Goal: Check status: Check status

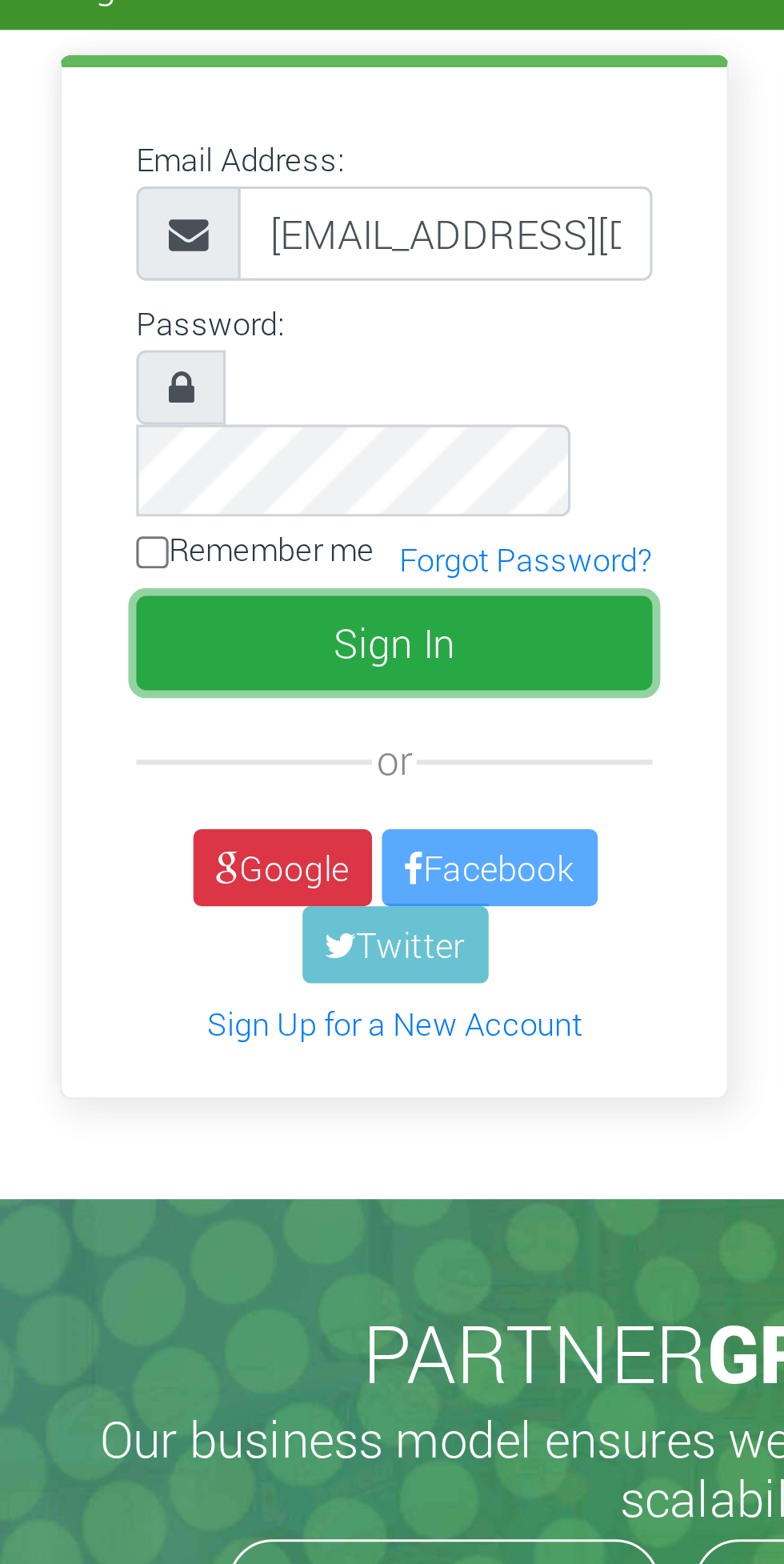
click at [252, 268] on button "Sign In" at bounding box center [223, 283] width 167 height 31
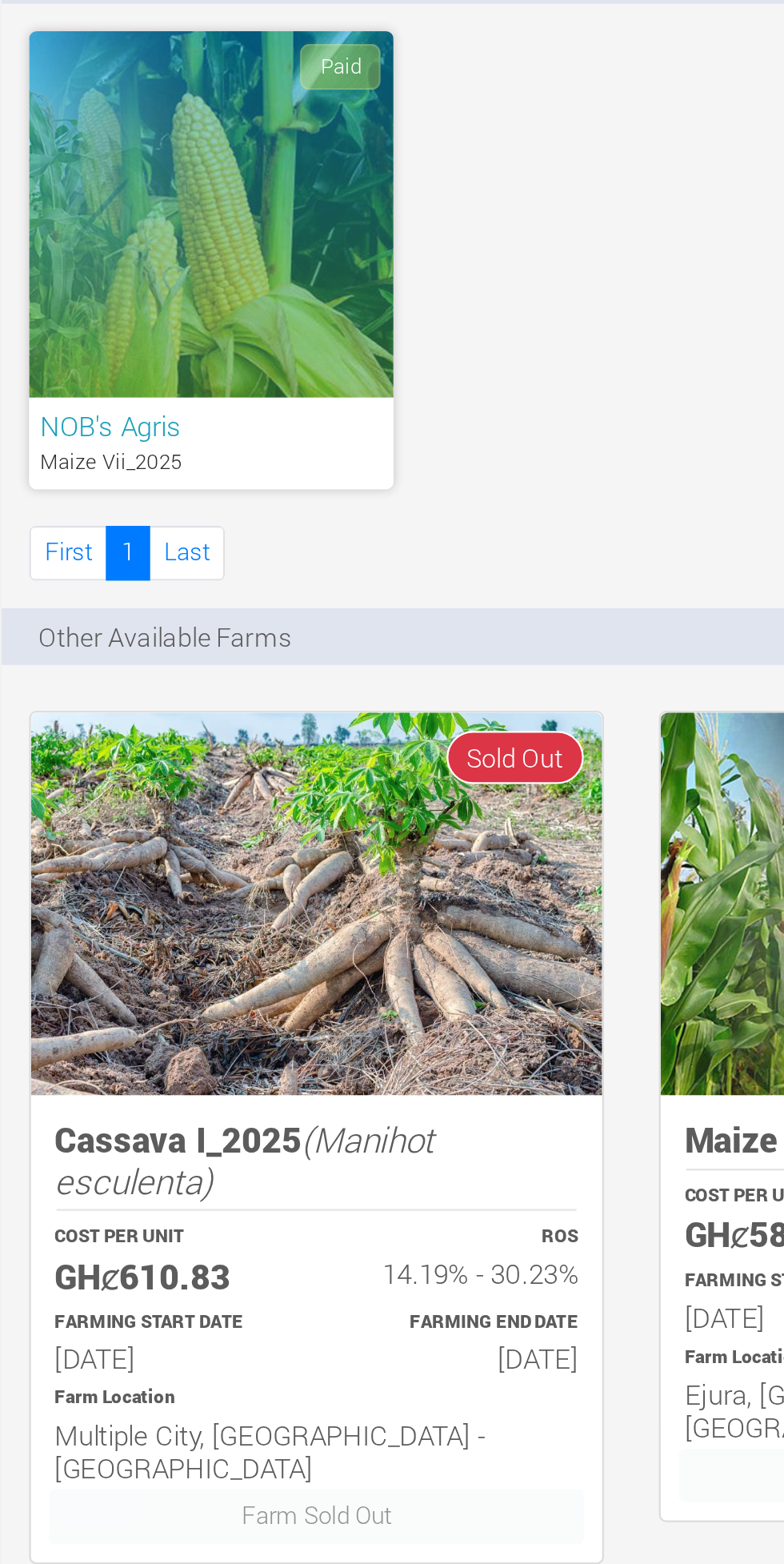
click at [234, 334] on p "Maize Vii_2025" at bounding box center [208, 335] width 149 height 13
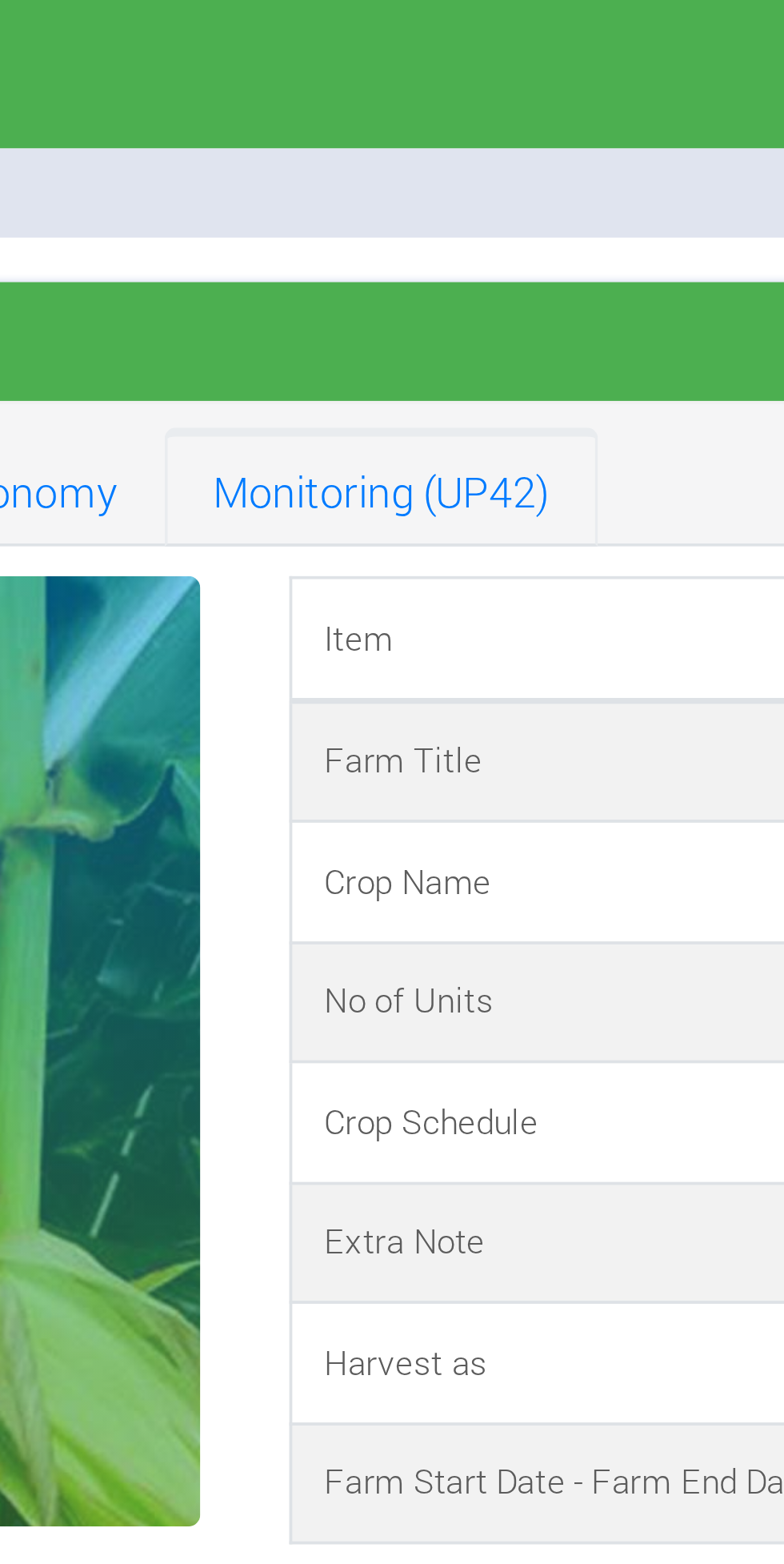
click at [399, 133] on link "Monitoring (UP42)" at bounding box center [384, 131] width 117 height 32
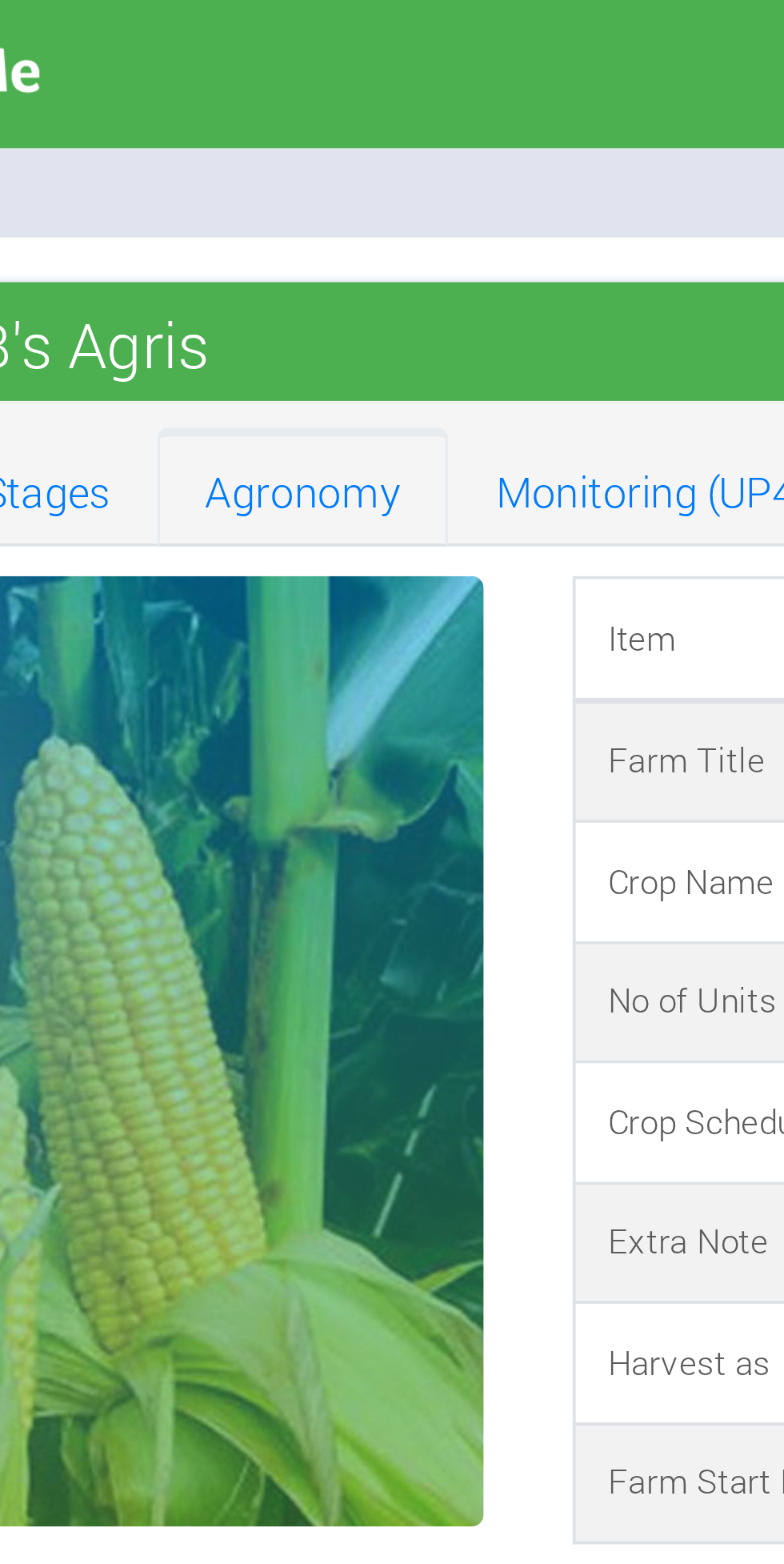
click at [296, 134] on link "Agronomy" at bounding box center [286, 131] width 78 height 32
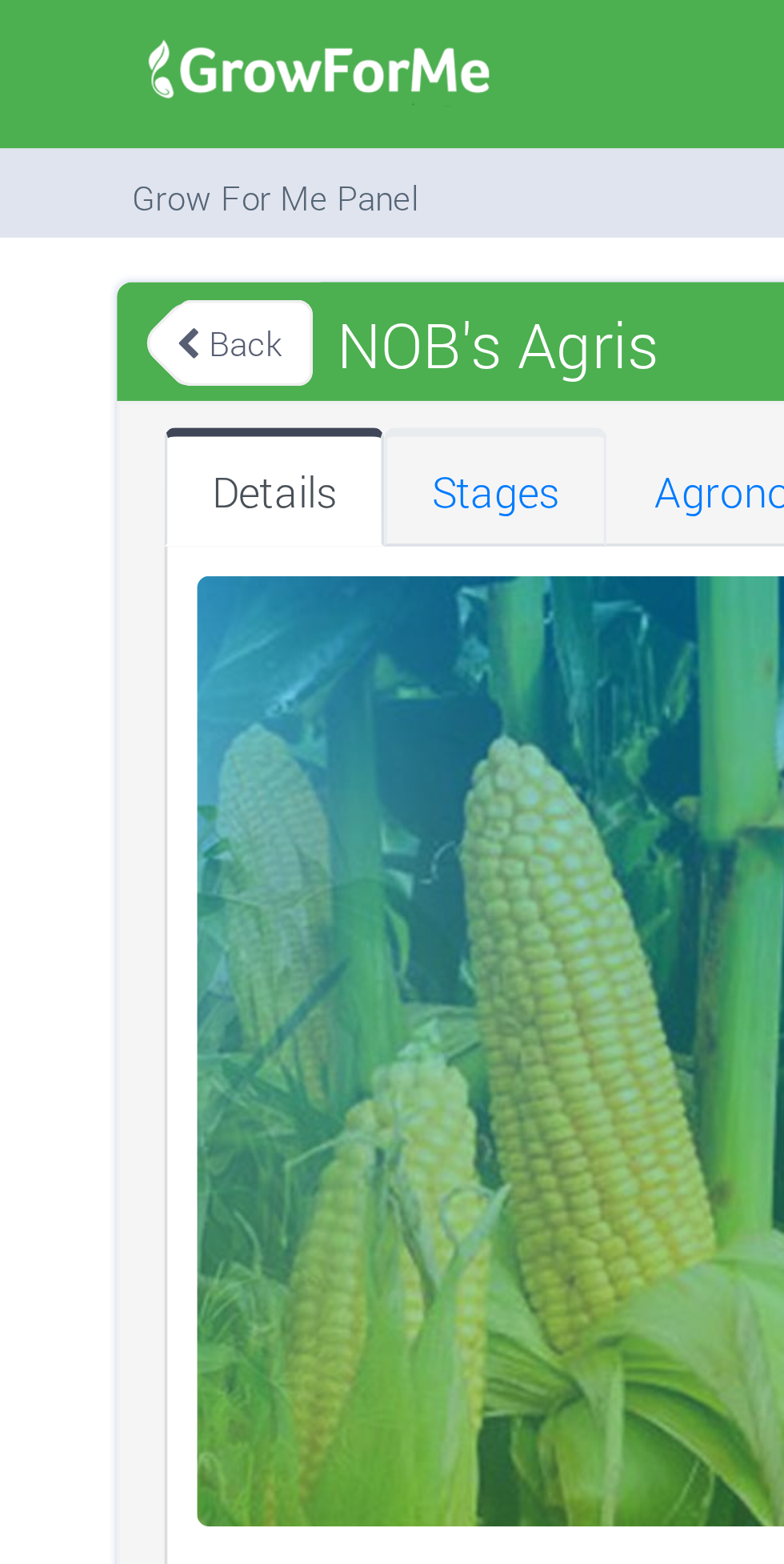
click at [219, 133] on link "Stages" at bounding box center [218, 131] width 60 height 32
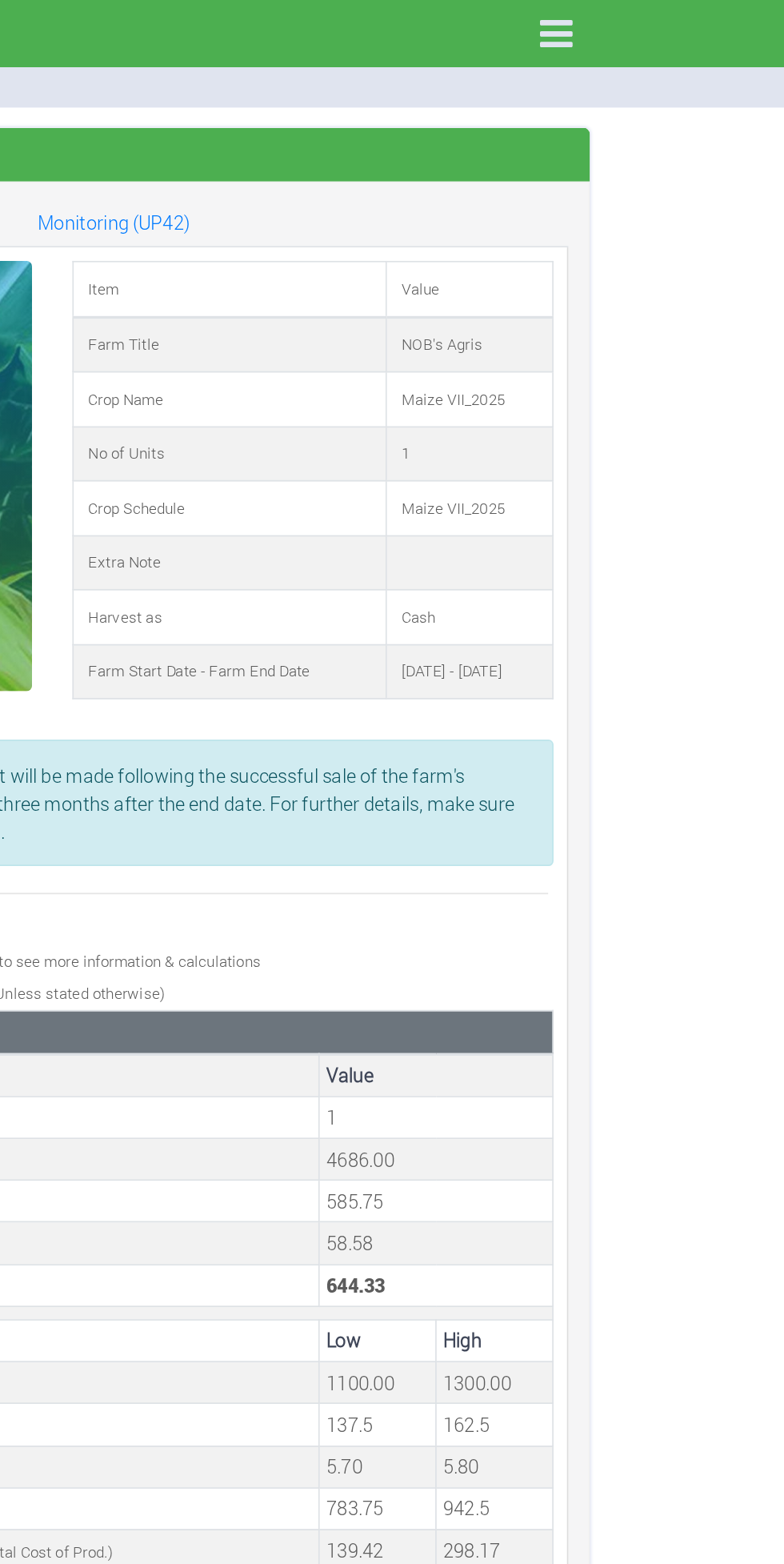
click at [640, 17] on icon at bounding box center [647, 19] width 34 height 34
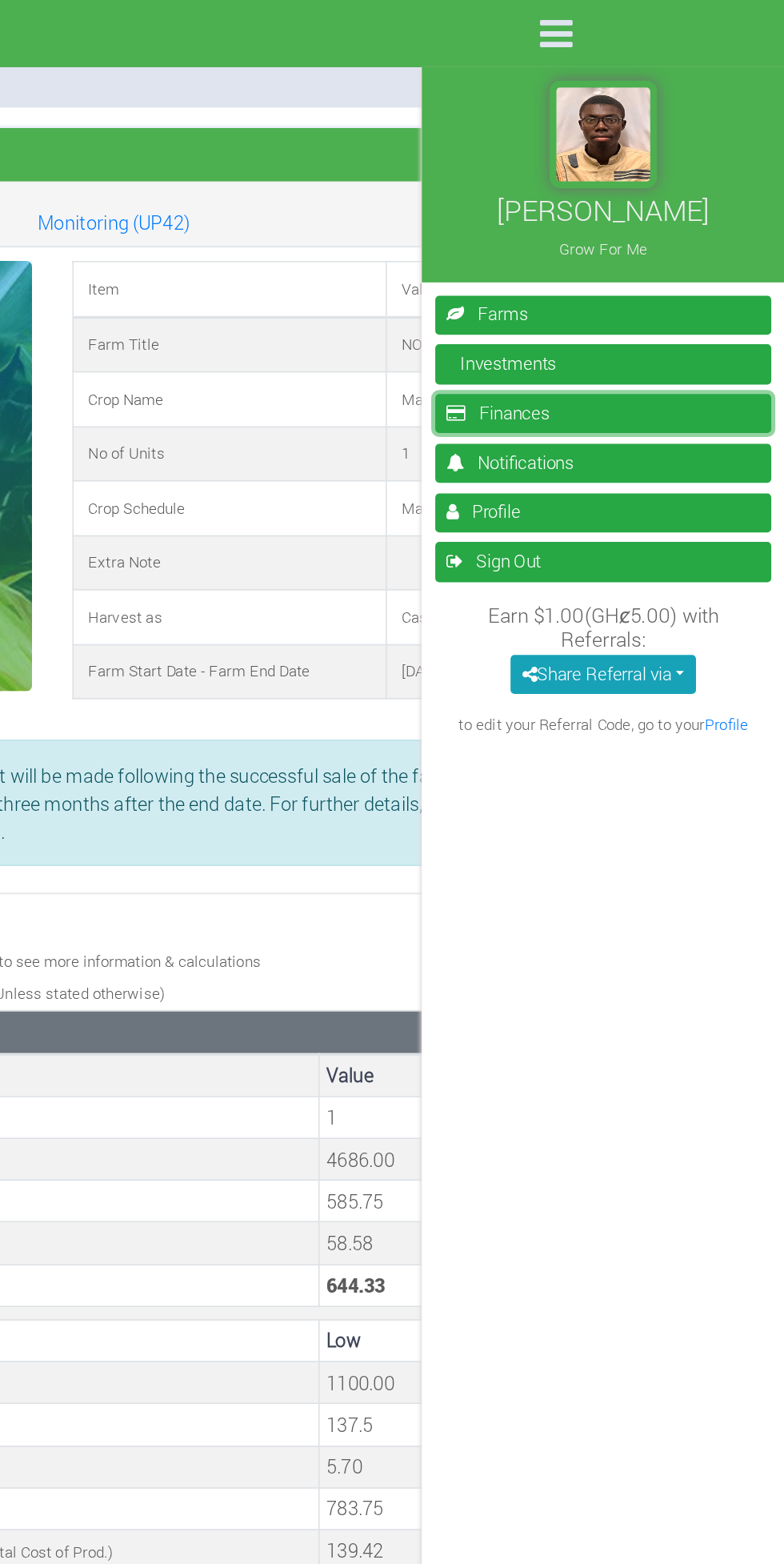
click at [733, 252] on link "Finances" at bounding box center [676, 246] width 200 height 23
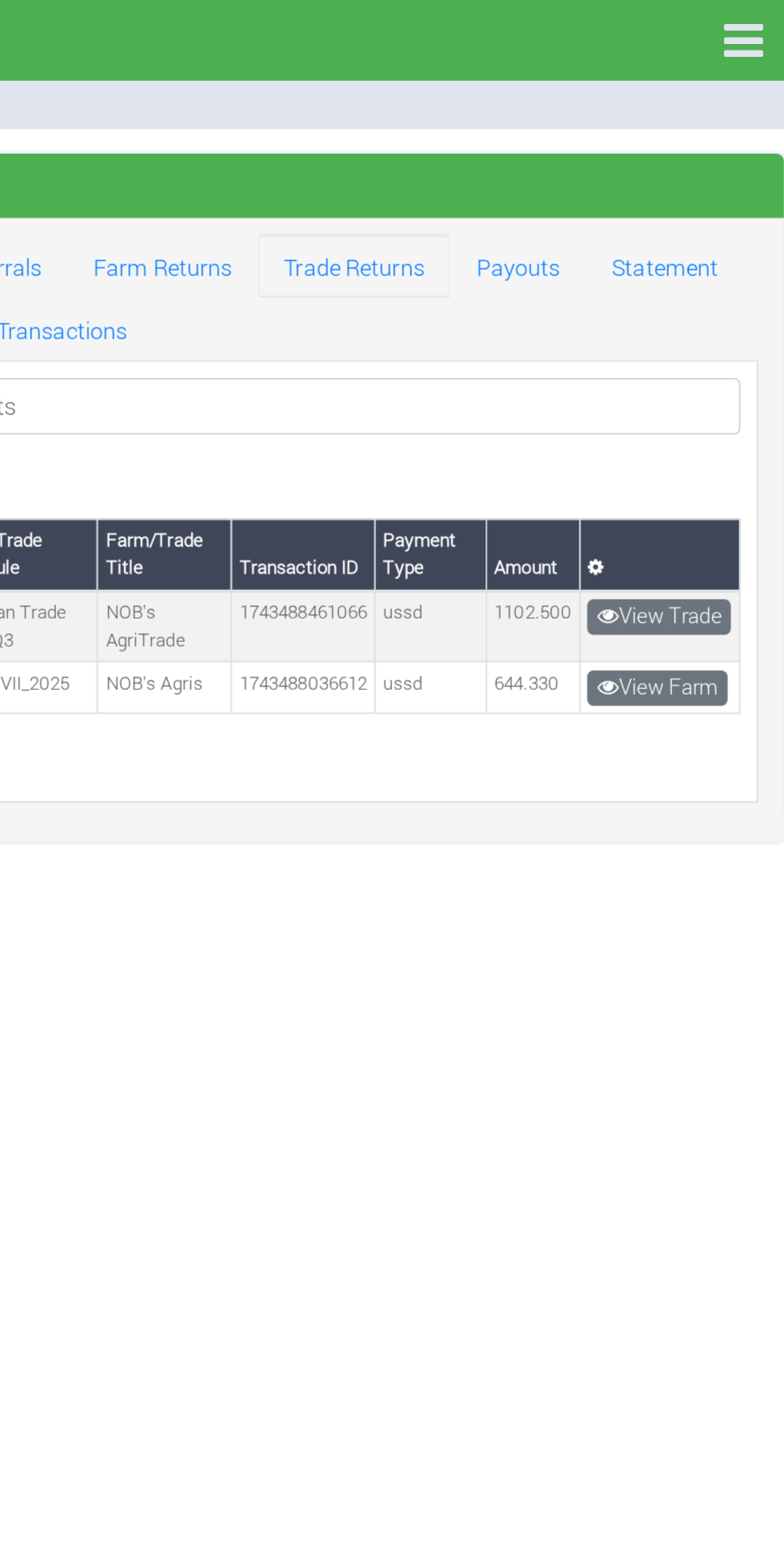
click at [457, 137] on link "Trade Returns" at bounding box center [455, 131] width 95 height 32
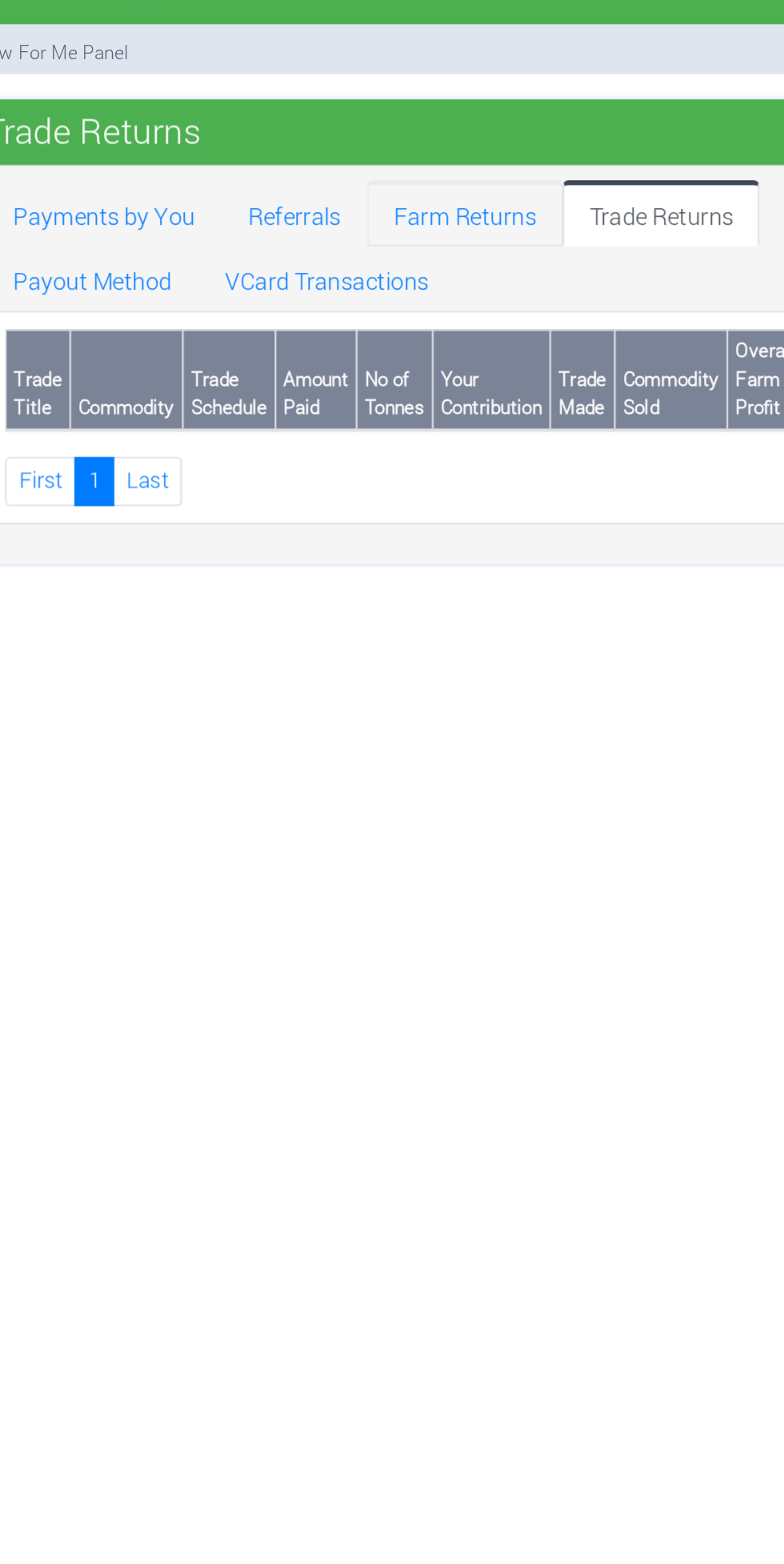
click at [367, 131] on link "Farm Returns" at bounding box center [360, 131] width 94 height 32
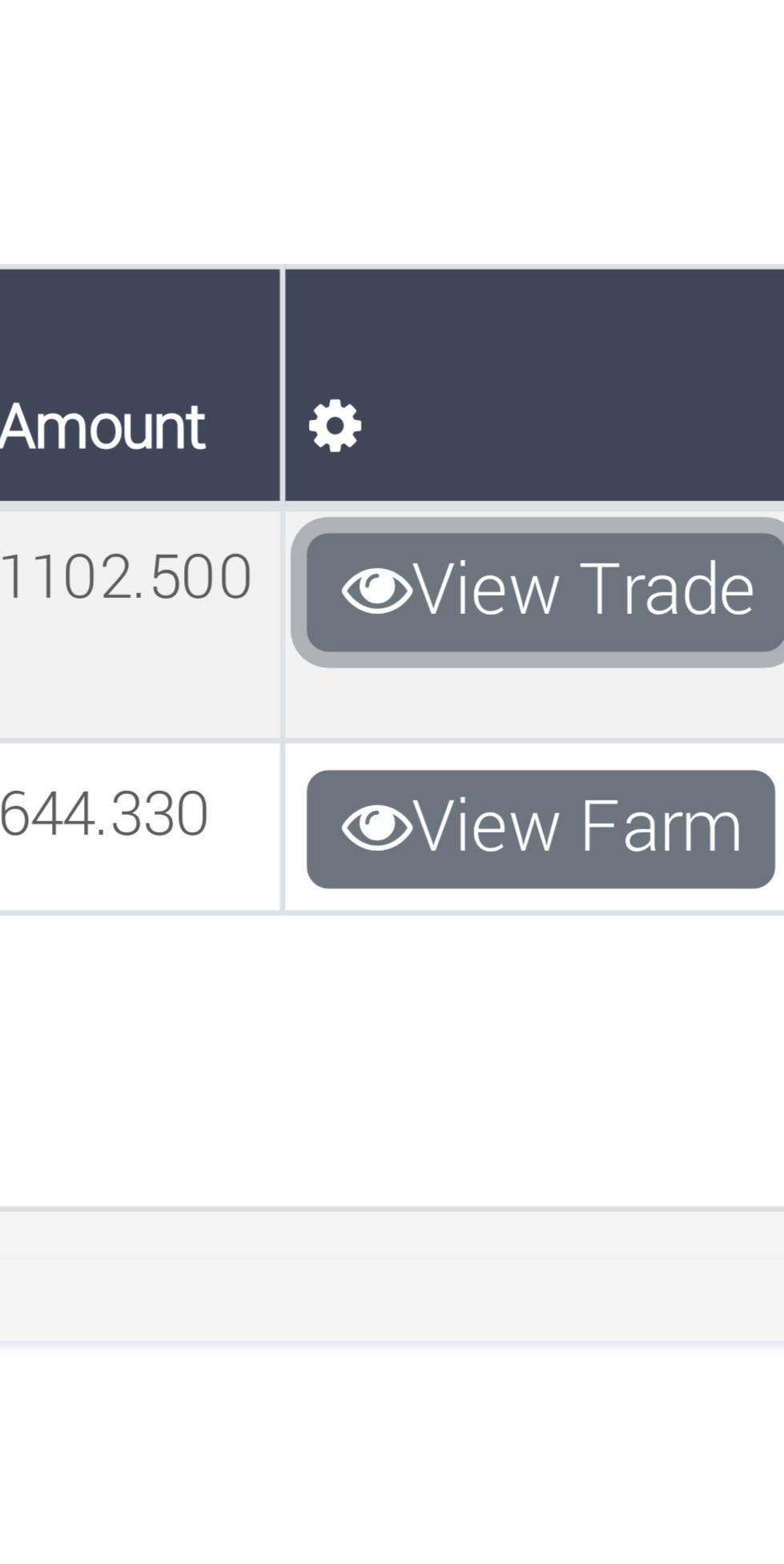
click at [613, 304] on link "View Trade" at bounding box center [606, 305] width 71 height 17
